Goal: Check status: Check status

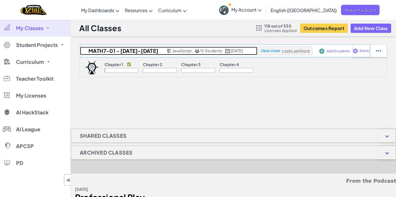
click at [108, 50] on h2 "MATH7-01 - [DATE]-[DATE]" at bounding box center [122, 51] width 85 height 8
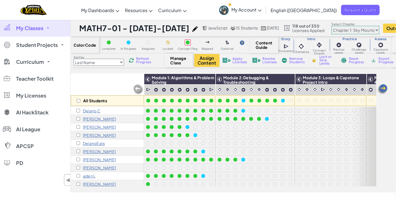
click at [370, 32] on select "Chapter 1: Sky Mountain Chapter 2: The Moon Dancers Chapter 3: The Phoenix Land…" at bounding box center [355, 30] width 48 height 8
click at [331, 26] on select "Chapter 1: Sky Mountain Chapter 2: The Moon Dancers Chapter 3: The Phoenix Land…" at bounding box center [355, 30] width 48 height 8
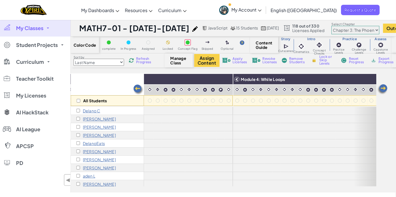
scroll to position [0, 480]
click at [373, 27] on select "Chapter 1: Sky Mountain Chapter 2: The Moon Dancers Chapter 3: The Phoenix Land…" at bounding box center [355, 30] width 48 height 8
click at [331, 26] on select "Chapter 1: Sky Mountain Chapter 2: The Moon Dancers Chapter 3: The Phoenix Land…" at bounding box center [355, 30] width 48 height 8
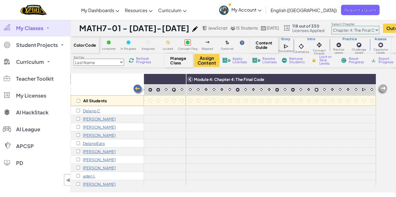
click at [356, 30] on select "Chapter 1: Sky Mountain Chapter 2: The Moon Dancers Chapter 3: The Phoenix Land…" at bounding box center [355, 30] width 48 height 8
select select "5e27600d1c9d440000ac3ee7"
click at [331, 26] on select "Chapter 1: Sky Mountain Chapter 2: The Moon Dancers Chapter 3: The Phoenix Land…" at bounding box center [355, 30] width 48 height 8
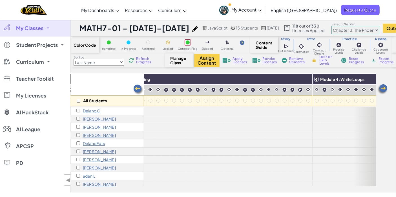
scroll to position [0, 402]
